Goal: Information Seeking & Learning: Learn about a topic

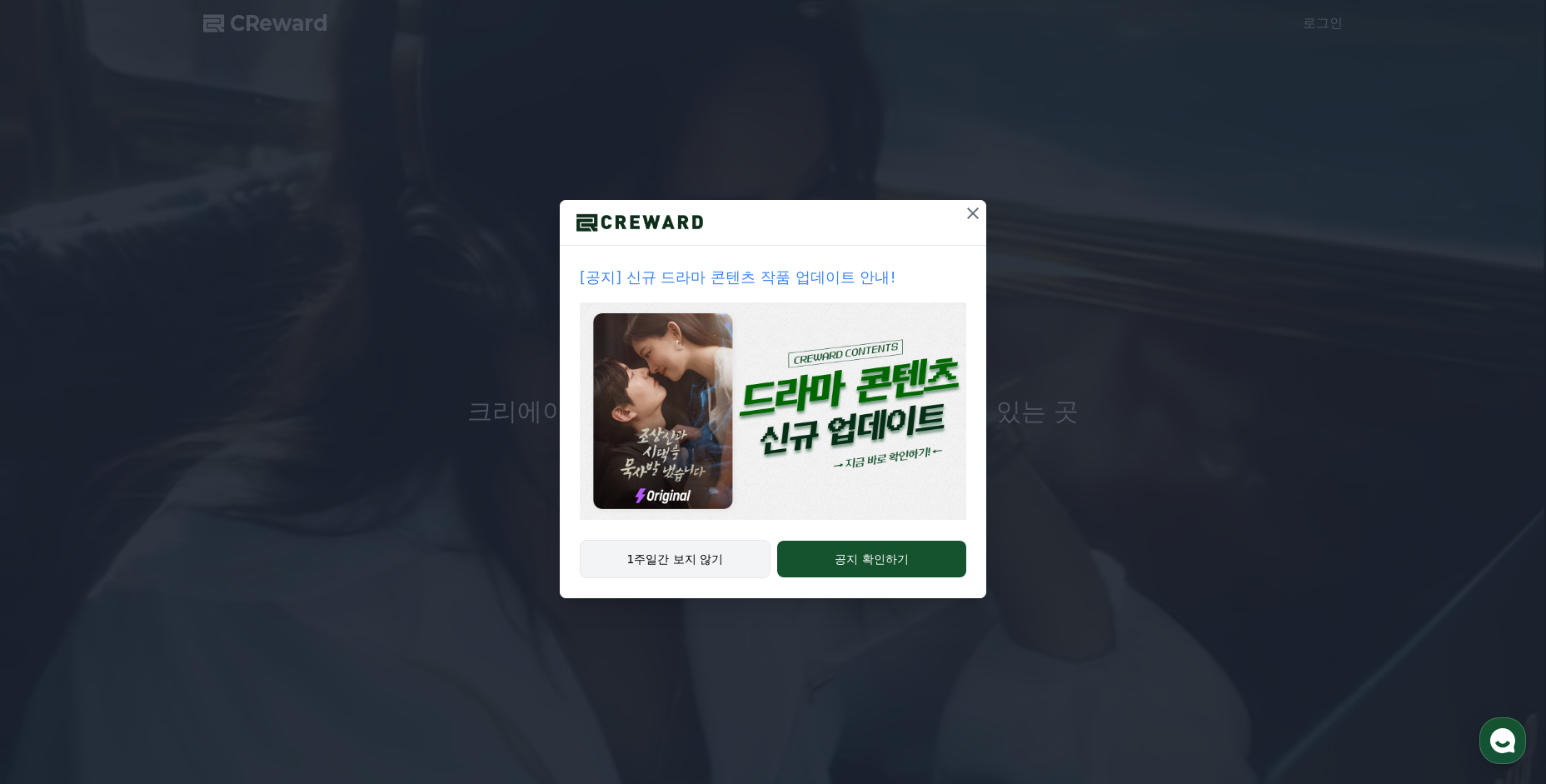
click at [696, 559] on button "1주일간 보지 않기" at bounding box center [675, 559] width 191 height 39
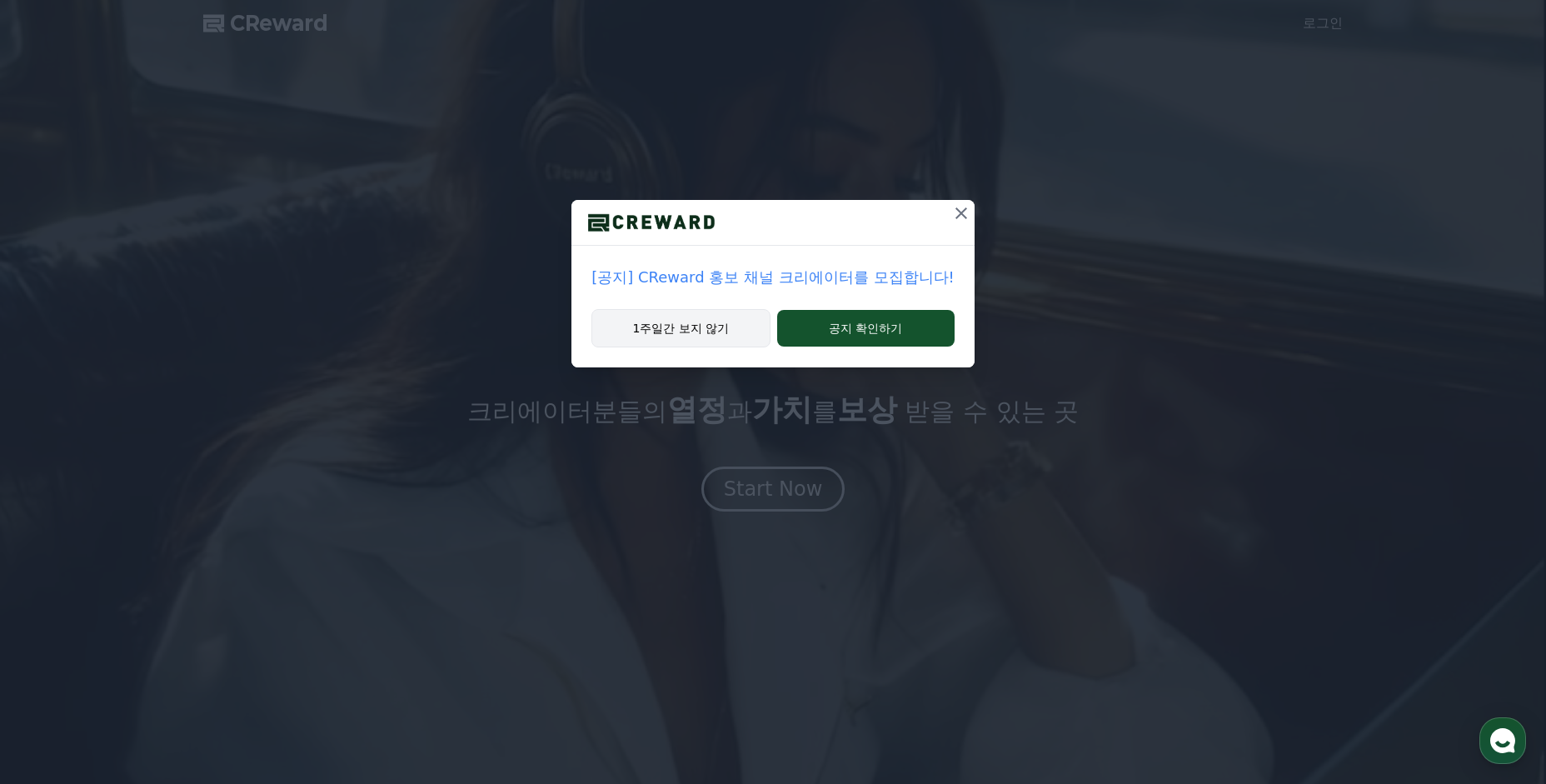
click at [720, 324] on button "1주일간 보지 않기" at bounding box center [680, 328] width 178 height 39
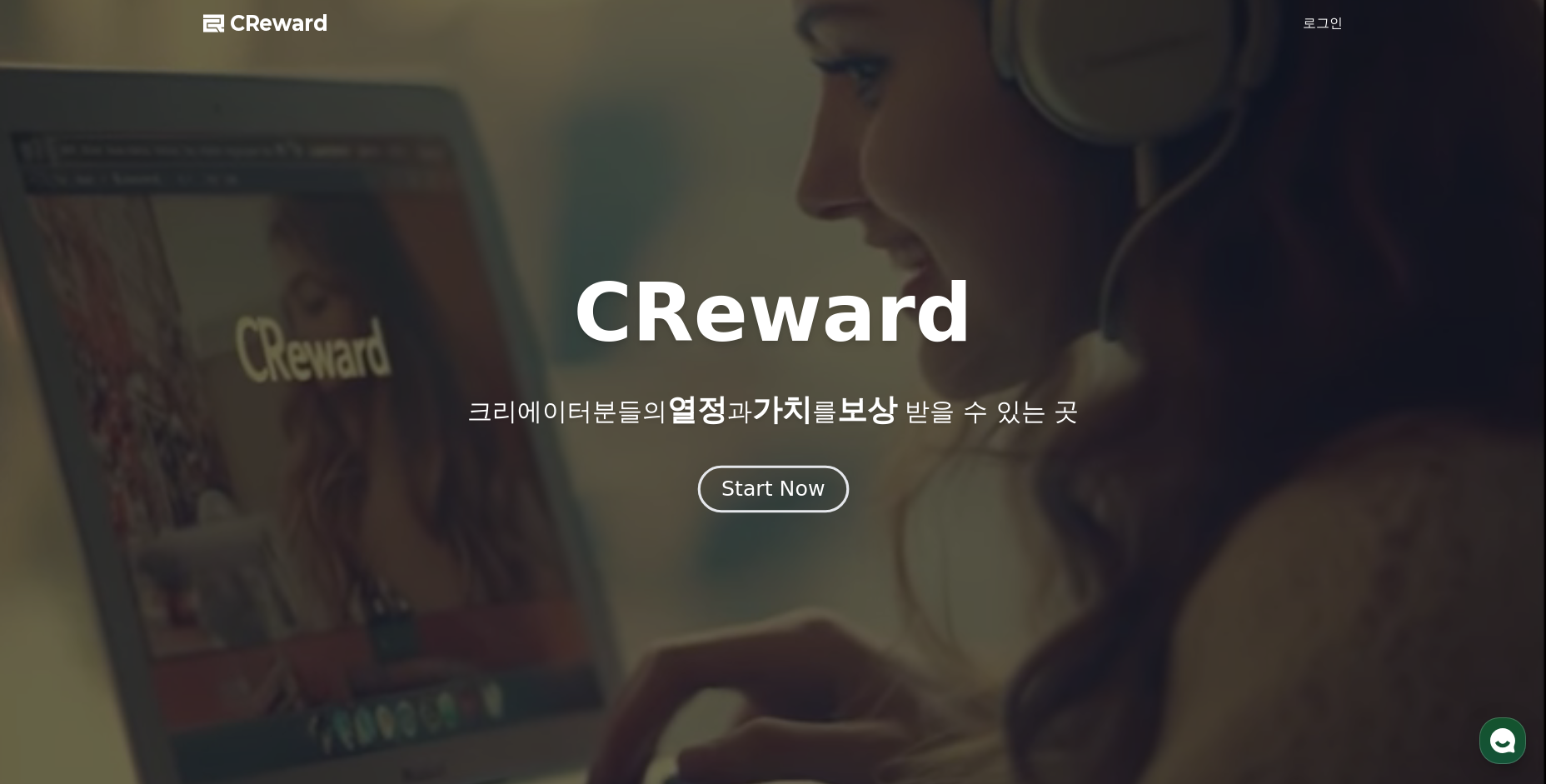
click at [736, 487] on div "Start Now" at bounding box center [773, 489] width 103 height 29
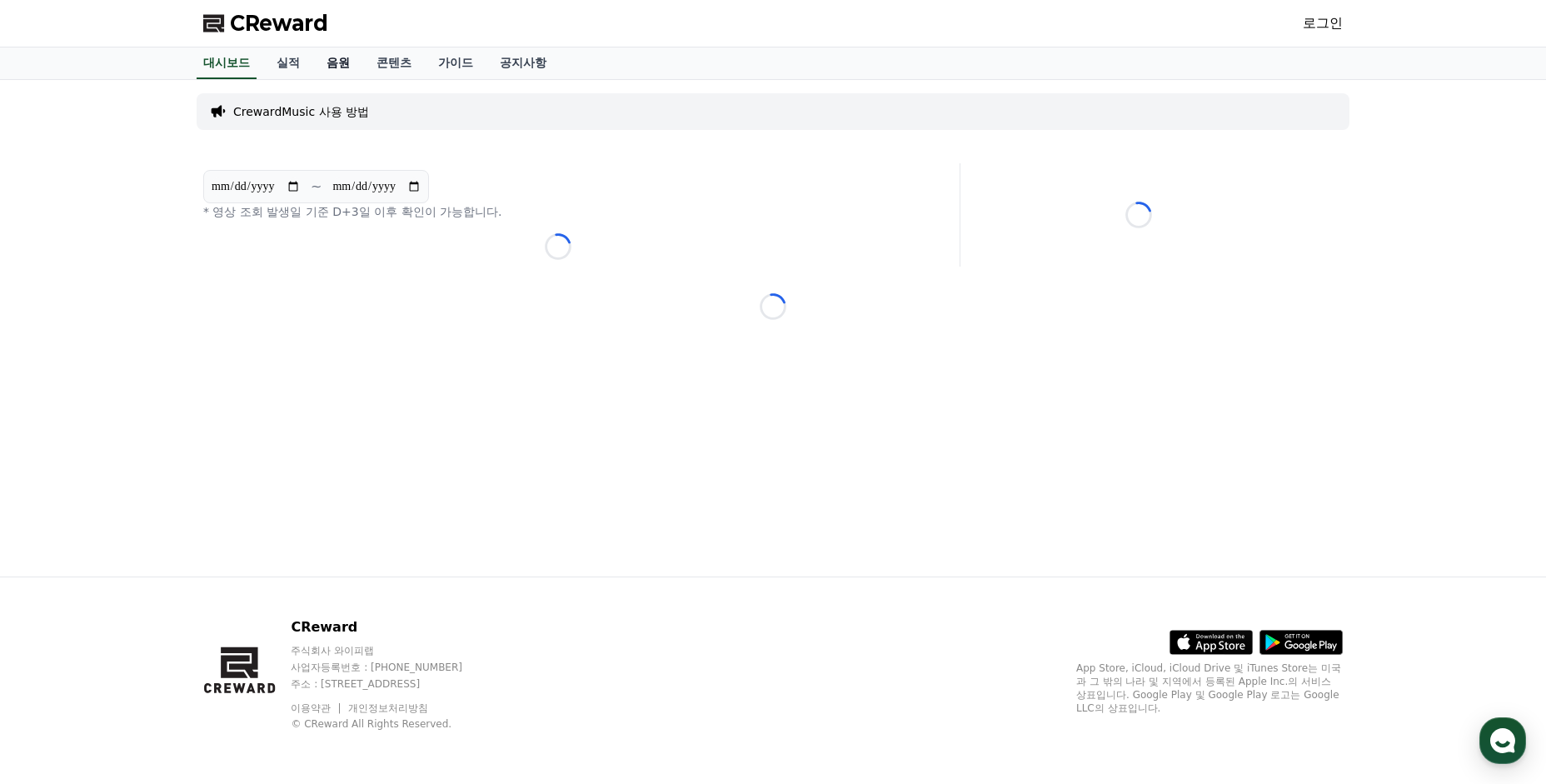
click at [320, 64] on link "음원" at bounding box center [339, 63] width 50 height 31
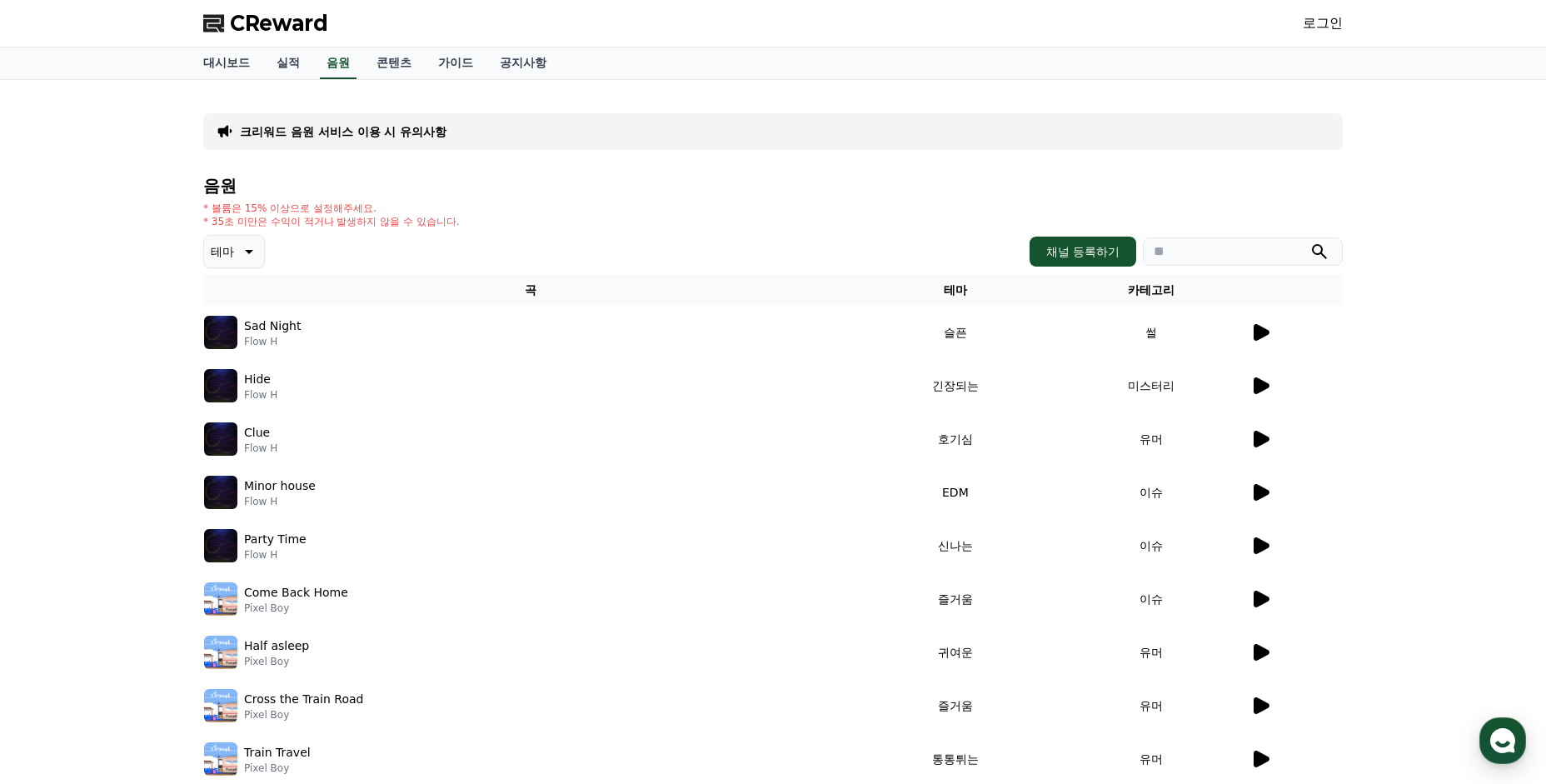
scroll to position [5, 0]
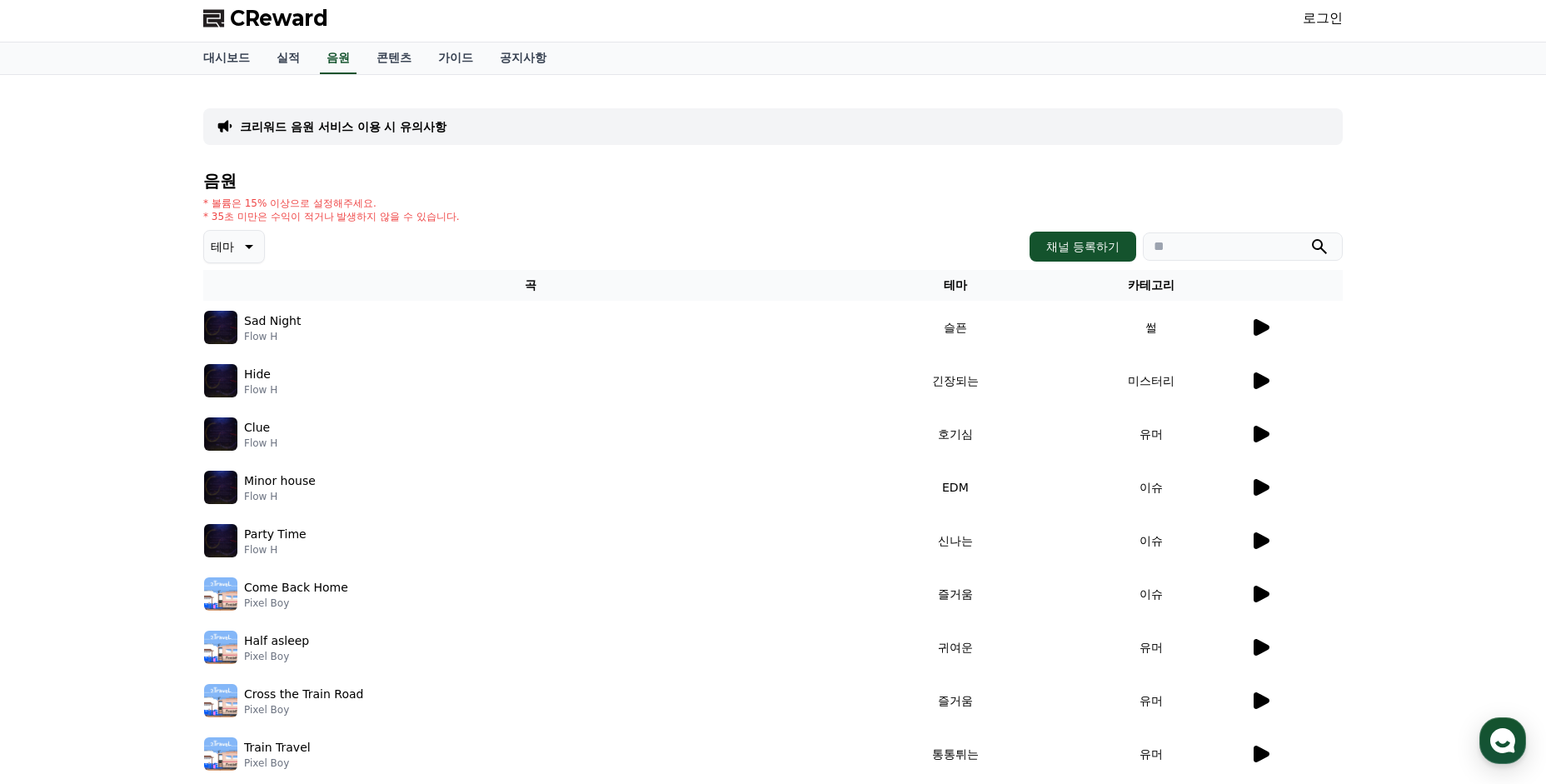
click at [1170, 254] on input "search" at bounding box center [1243, 246] width 200 height 29
type input "*"
click at [1310, 236] on button "submit" at bounding box center [1320, 246] width 20 height 20
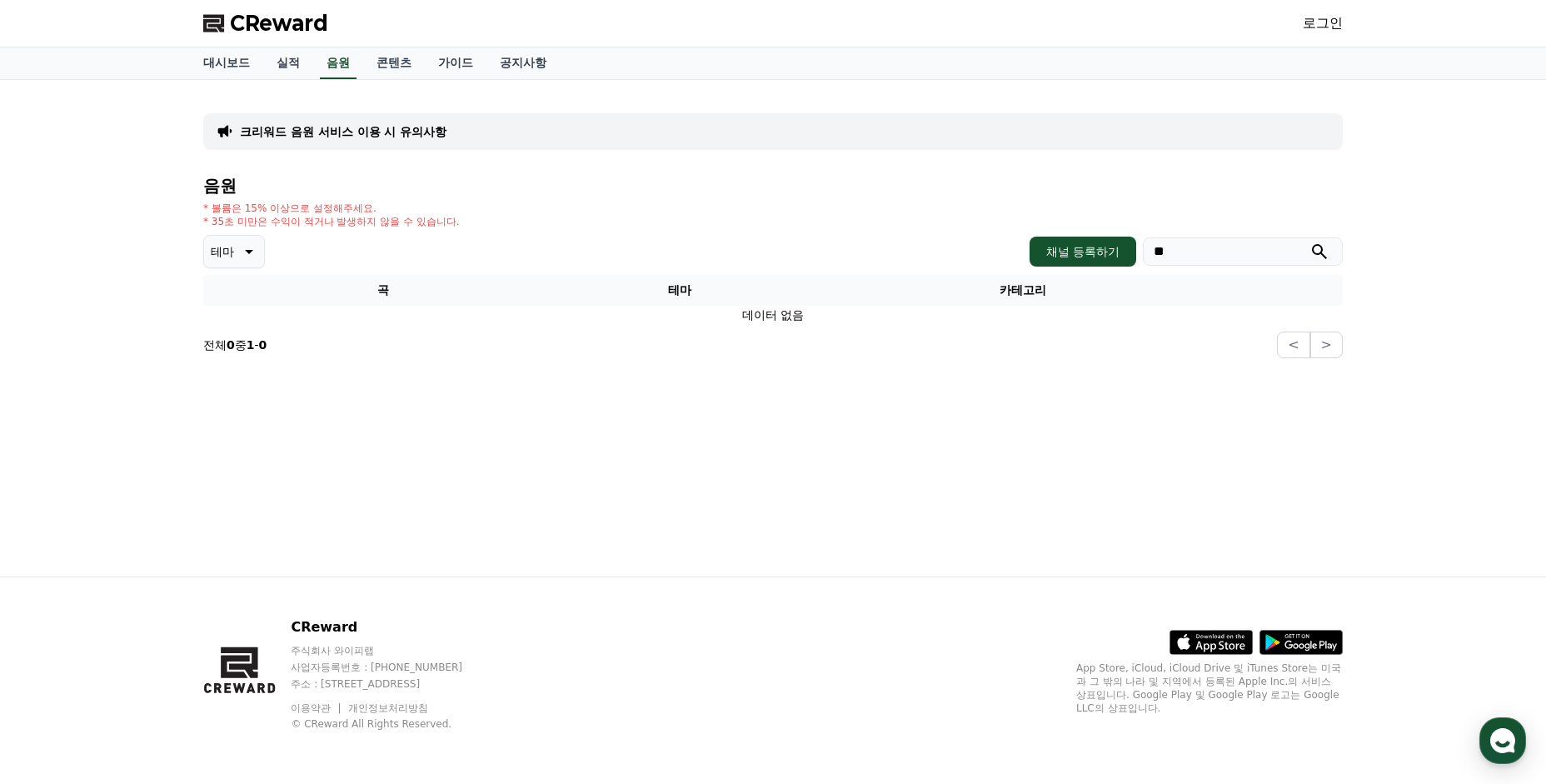
type input "*"
click at [1310, 242] on button "submit" at bounding box center [1320, 252] width 20 height 20
type input "*"
click at [1310, 242] on button "submit" at bounding box center [1320, 252] width 20 height 20
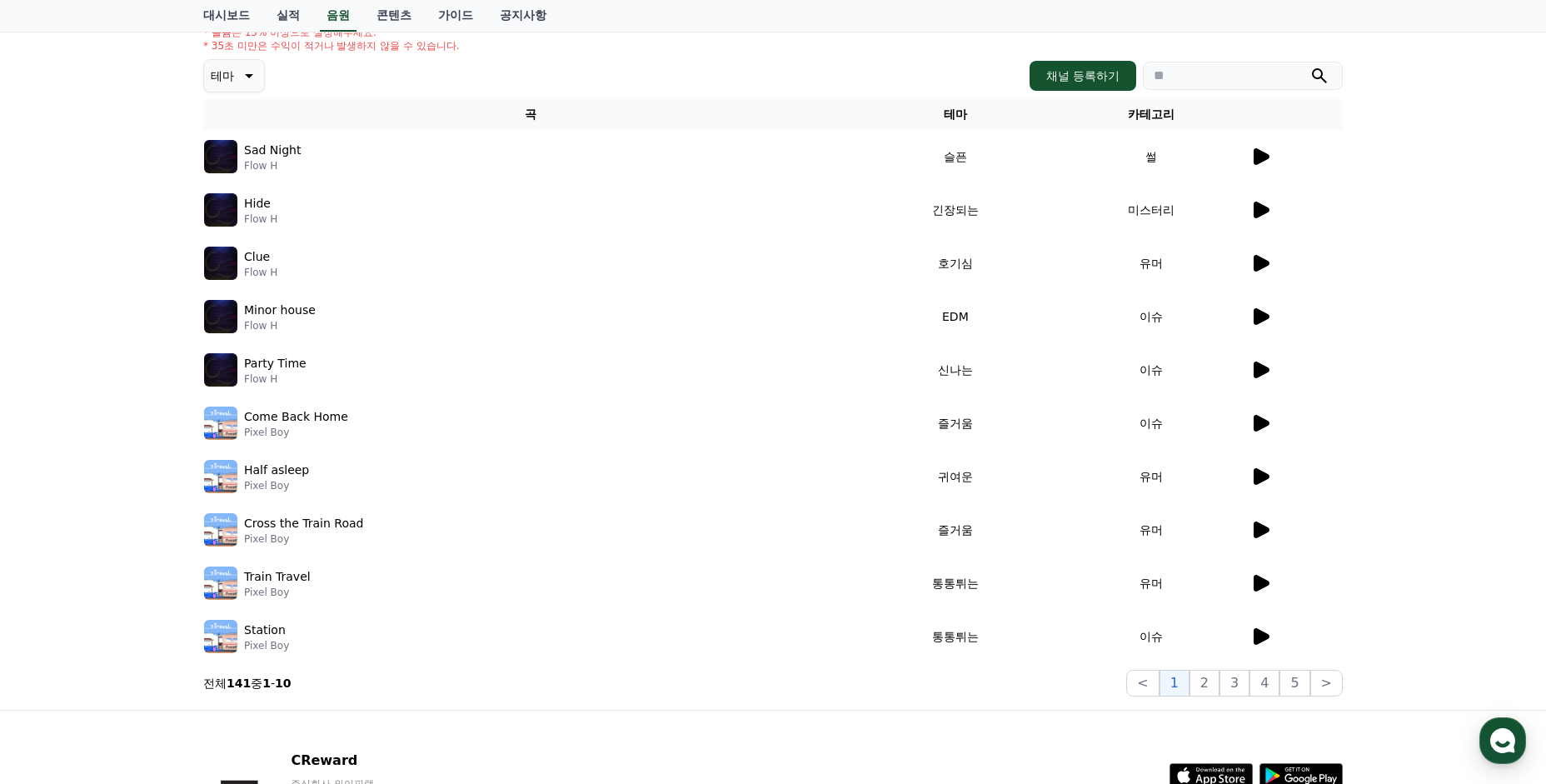
scroll to position [132, 0]
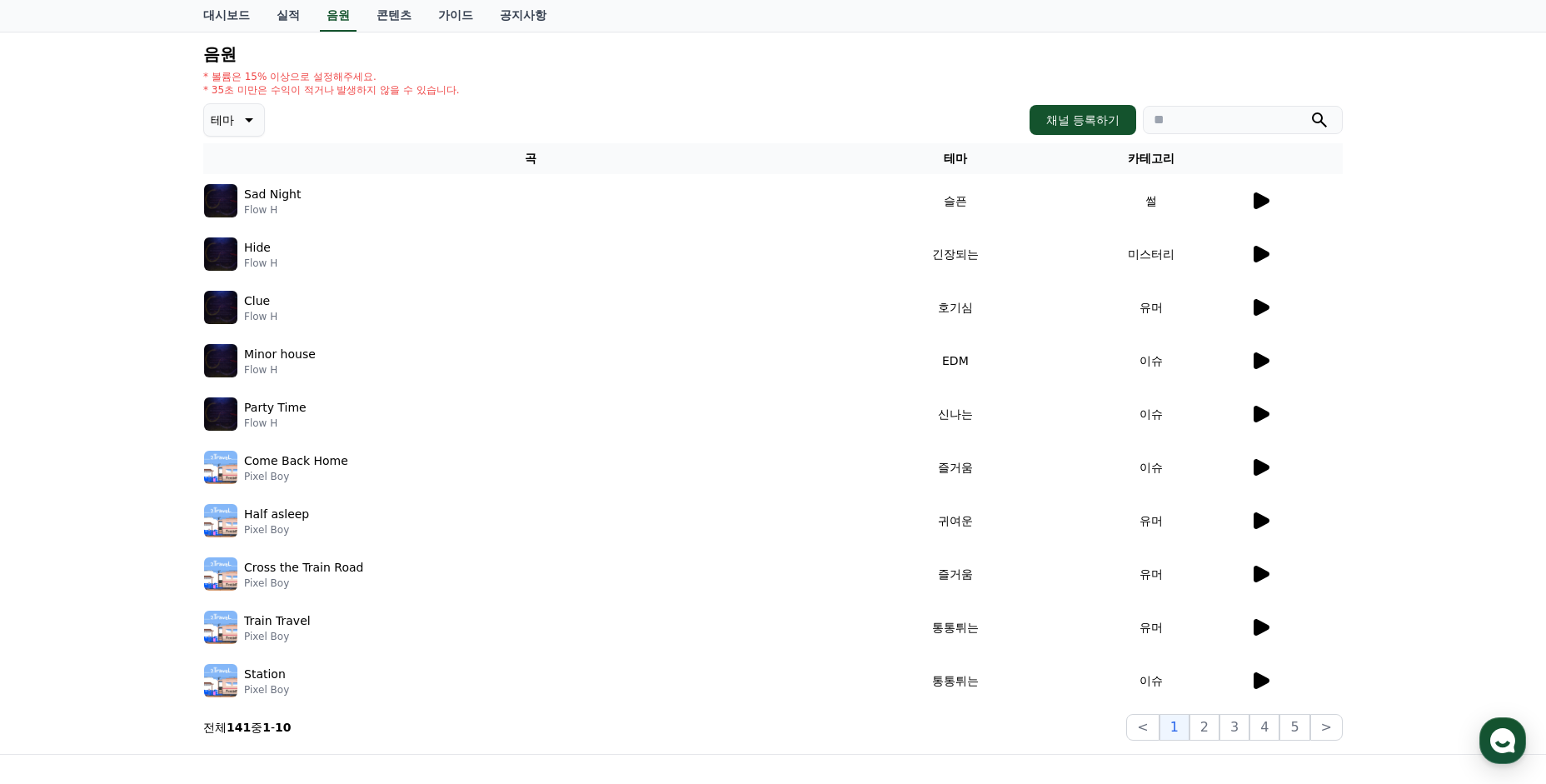
click at [232, 115] on button "테마" at bounding box center [233, 120] width 62 height 33
click at [231, 247] on button "어두운" at bounding box center [230, 237] width 48 height 37
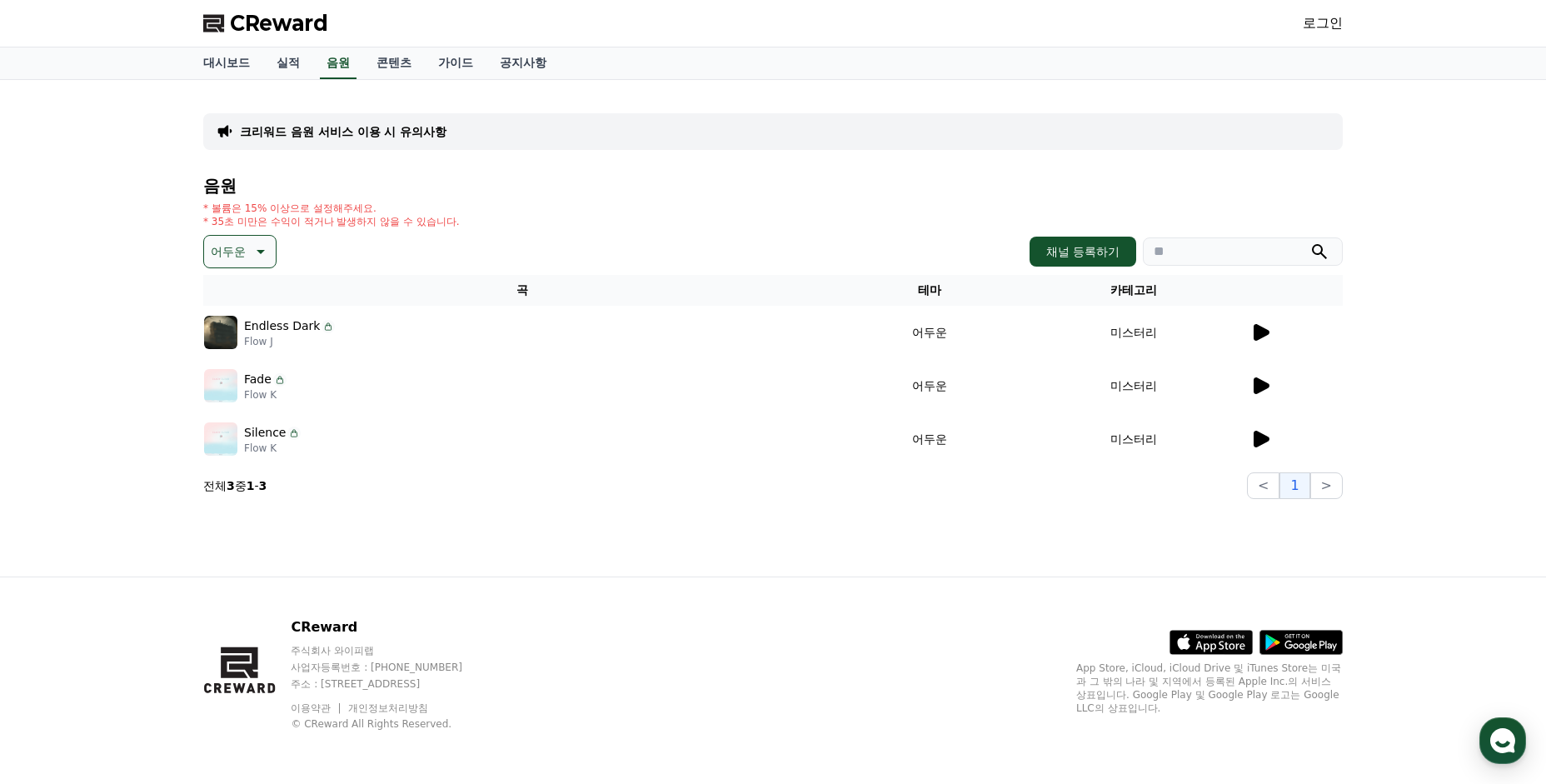
click at [229, 339] on img at bounding box center [220, 332] width 33 height 33
click at [241, 242] on p "어두운" at bounding box center [228, 251] width 35 height 23
click at [234, 345] on button "밝은" at bounding box center [224, 339] width 37 height 37
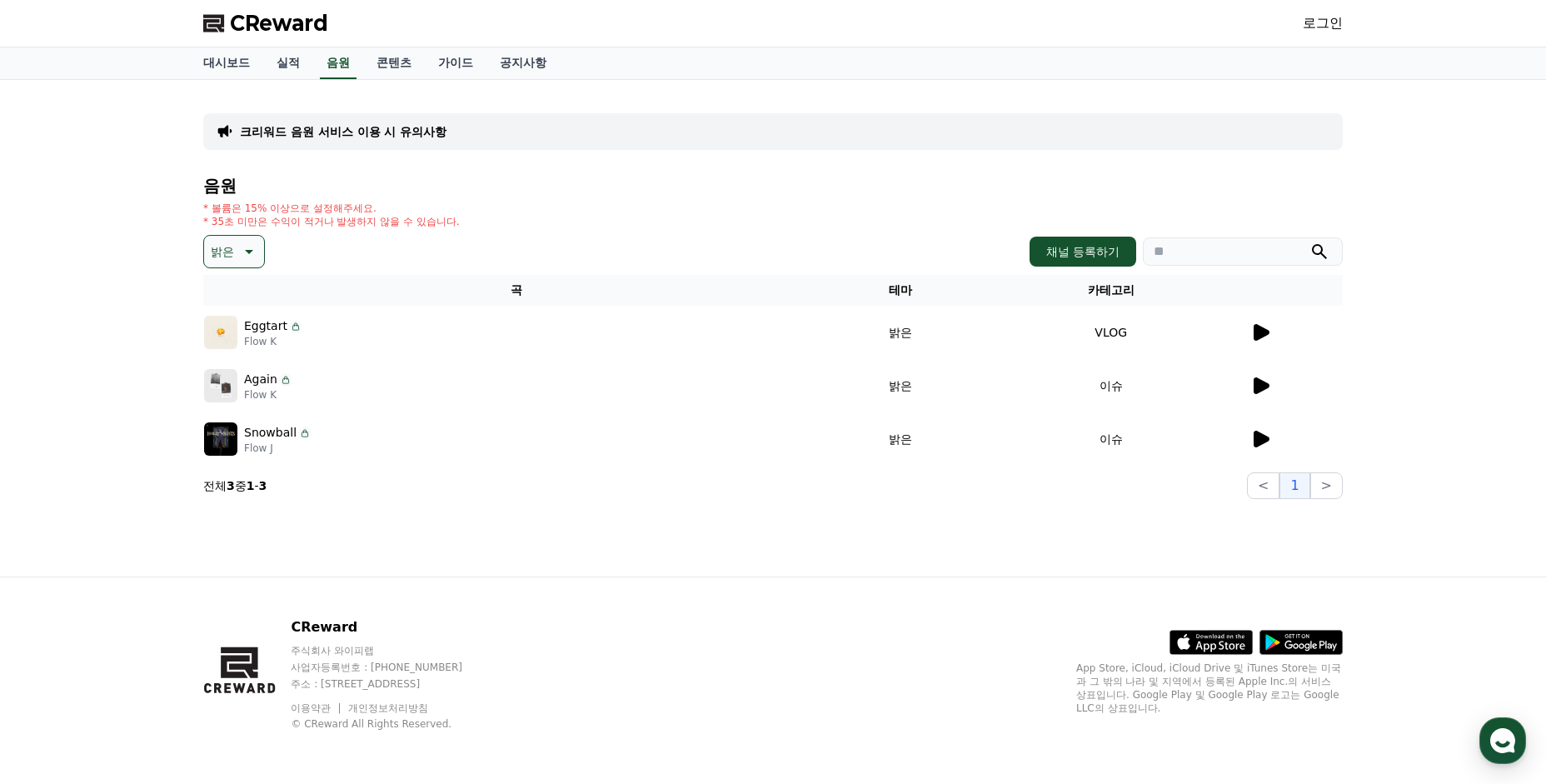
click at [228, 269] on div "음원 * 볼륨은 15% 이상으로 설정해주세요. * 35초 미만은 수익이 적거나 발생하지 않을 수 있습니다. 밝은 채널 등록하기 곡 테마 카테고…" at bounding box center [772, 338] width 1139 height 323
click at [230, 265] on button "밝은" at bounding box center [233, 252] width 62 height 33
click at [239, 379] on button "호기심" at bounding box center [230, 383] width 48 height 37
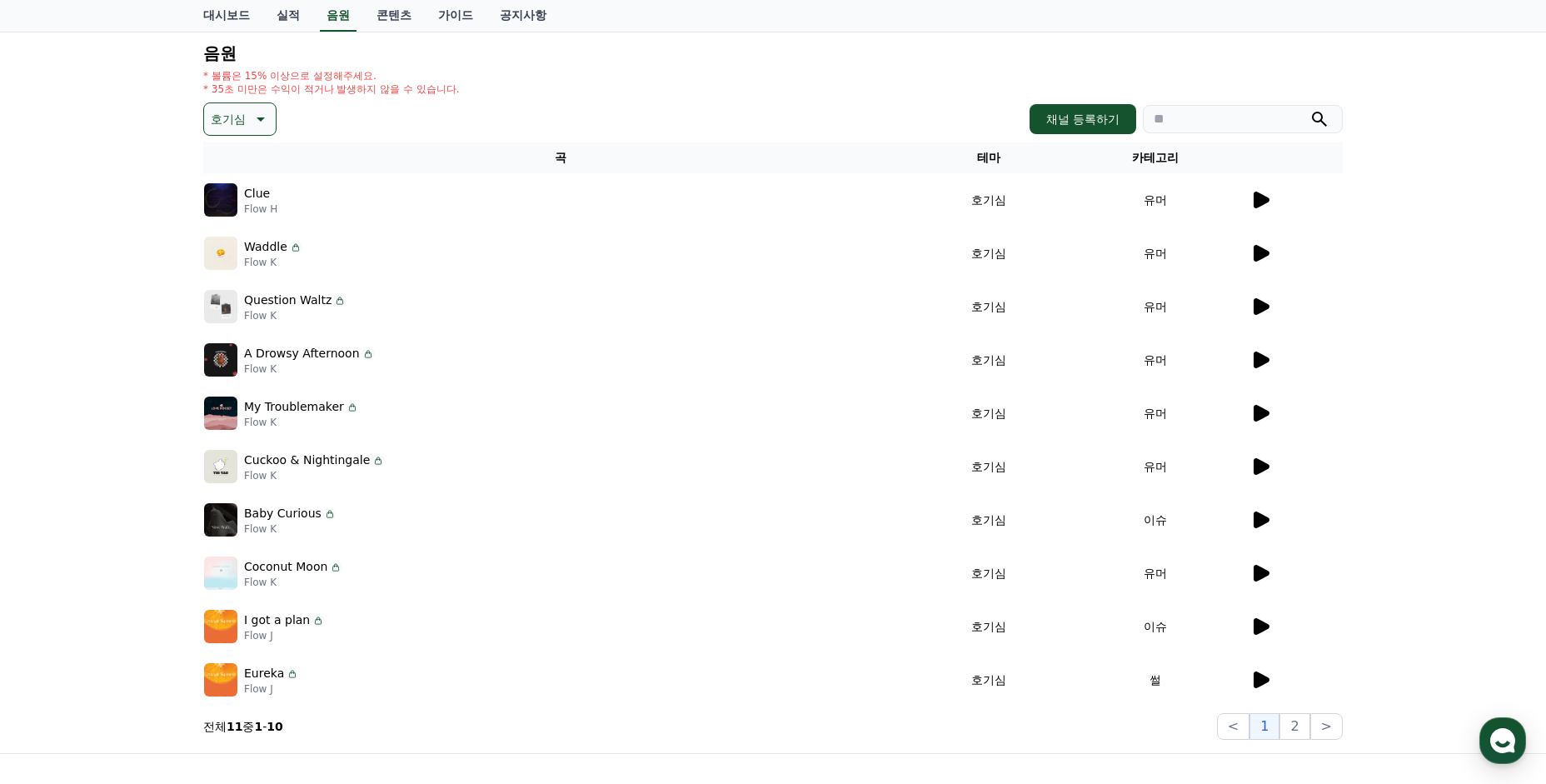
scroll to position [263, 0]
